Goal: Task Accomplishment & Management: Manage account settings

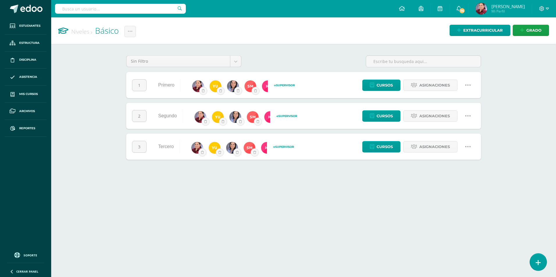
click at [539, 261] on icon at bounding box center [538, 263] width 5 height 7
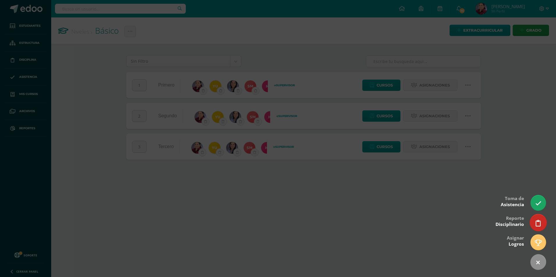
click at [545, 221] on link at bounding box center [538, 222] width 17 height 17
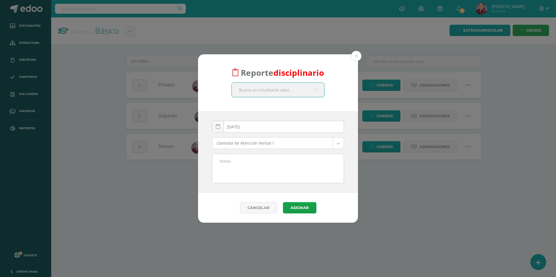
click at [272, 93] on input "text" at bounding box center [278, 90] width 92 height 14
type input "Luis Enrique"
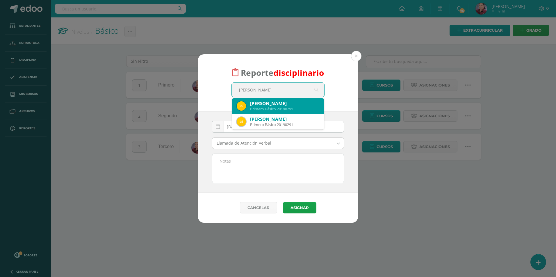
click at [293, 100] on div "Luis Enrique Sáenz Aguilar Primero Básico 20190291" at bounding box center [278, 106] width 83 height 16
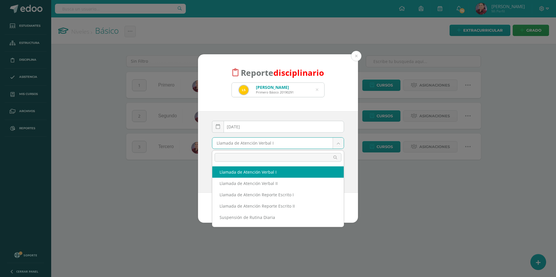
click at [337, 147] on body "Reporte disciplinario Luis Enrique Sáenz Aguilar Primero Básico 20190291 Luis E…" at bounding box center [278, 86] width 556 height 172
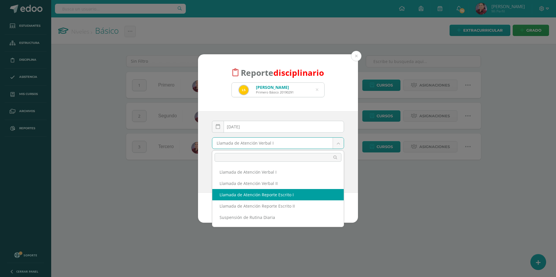
scroll to position [21, 0]
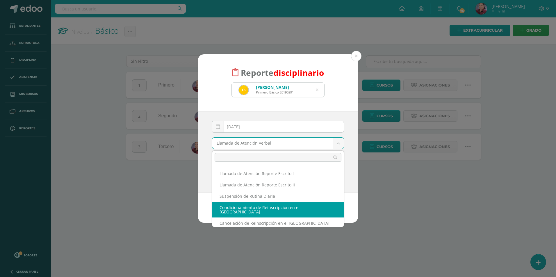
select select "9"
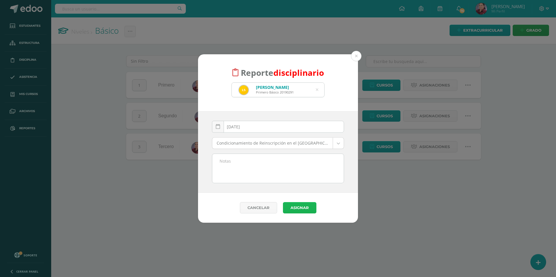
click at [292, 204] on button "Asignar" at bounding box center [299, 207] width 33 height 11
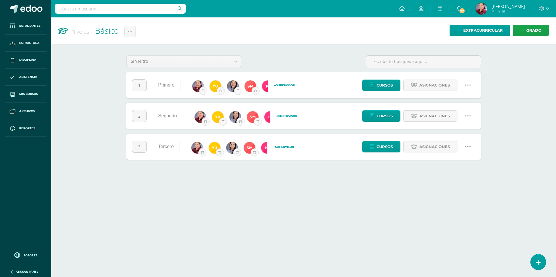
click at [83, 8] on input "text" at bounding box center [120, 9] width 131 height 10
click at [30, 61] on span "Disciplina" at bounding box center [27, 60] width 17 height 5
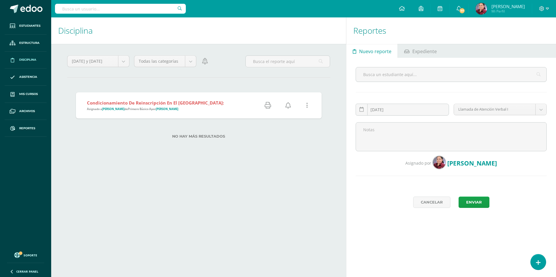
click at [25, 58] on span "Disciplina" at bounding box center [27, 60] width 17 height 5
click at [266, 105] on icon at bounding box center [268, 105] width 6 height 6
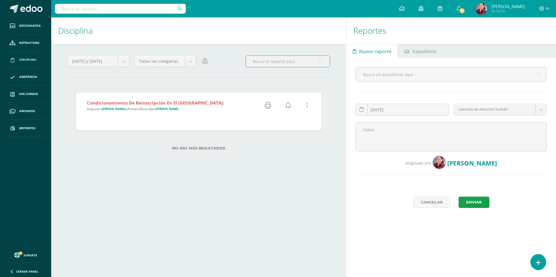
click at [266, 61] on input "text" at bounding box center [288, 61] width 84 height 11
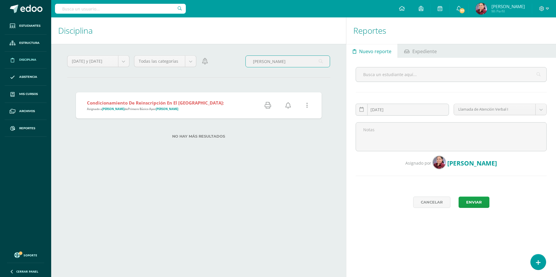
type input "Luis Enrique"
click at [306, 108] on icon at bounding box center [307, 105] width 2 height 6
click at [298, 137] on link "Eliminar Falta" at bounding box center [296, 135] width 45 height 9
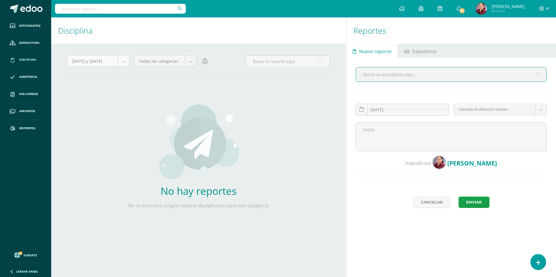
click at [128, 61] on body "Reporte Eliminado exitosamente Estudiantes Estructura Disciplina Asistencia Mis…" at bounding box center [278, 138] width 556 height 277
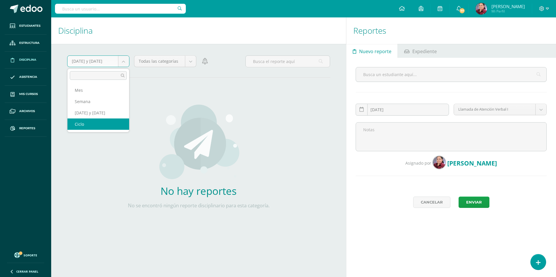
select select "cycle"
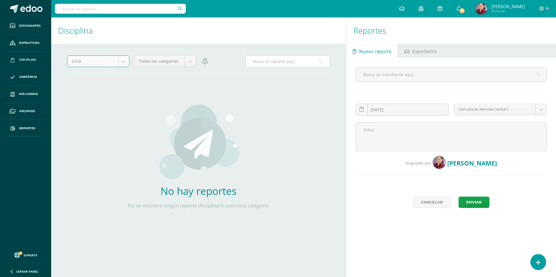
click at [285, 61] on input "text" at bounding box center [288, 61] width 84 height 11
type input "[PERSON_NAME]"
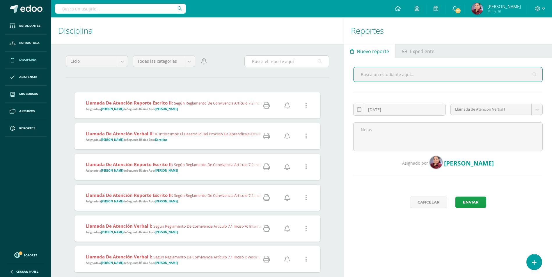
click at [285, 58] on input "text" at bounding box center [287, 61] width 84 height 11
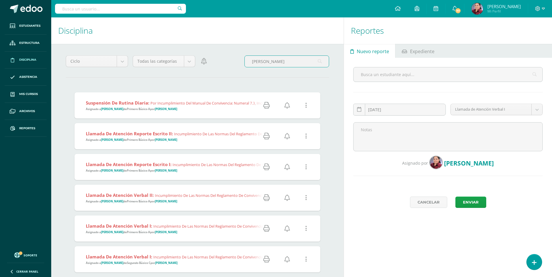
type input "Luis Enrique"
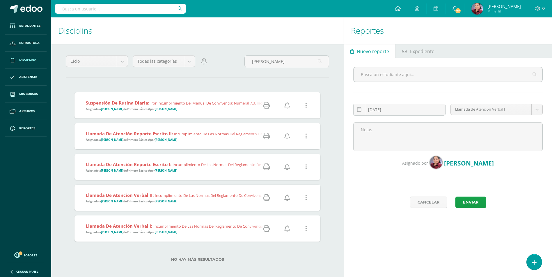
click at [264, 105] on icon at bounding box center [266, 105] width 6 height 6
